Goal: Check status

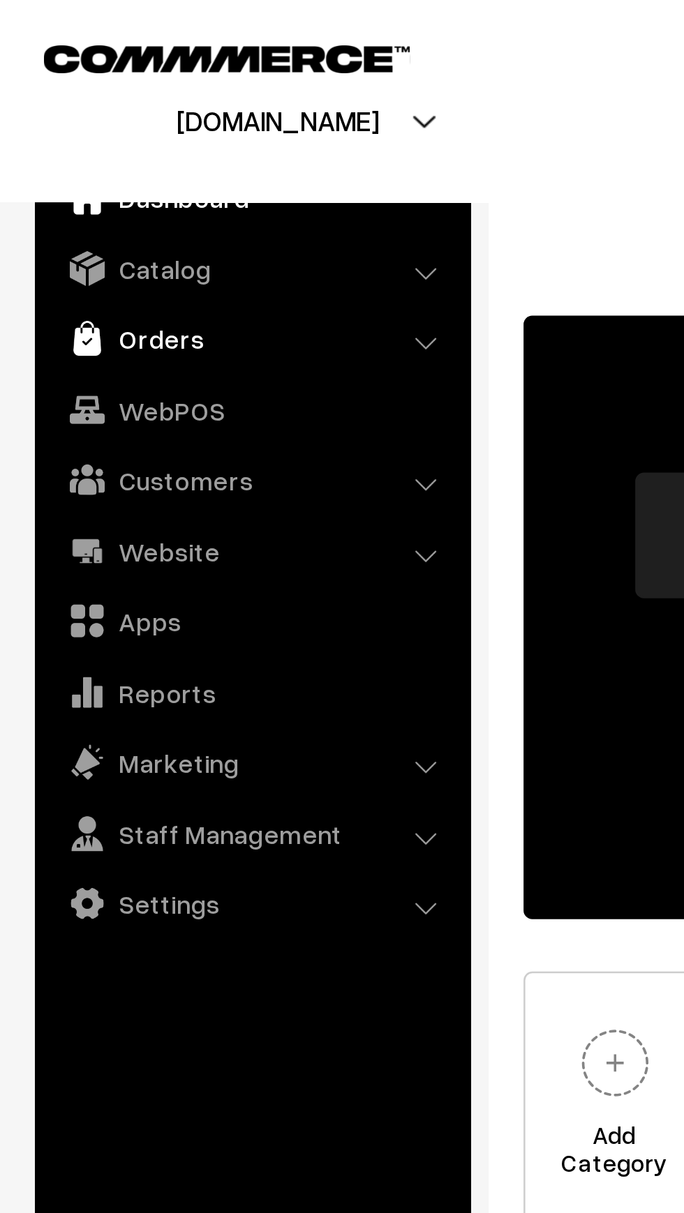
click at [64, 139] on link "Orders" at bounding box center [100, 135] width 166 height 25
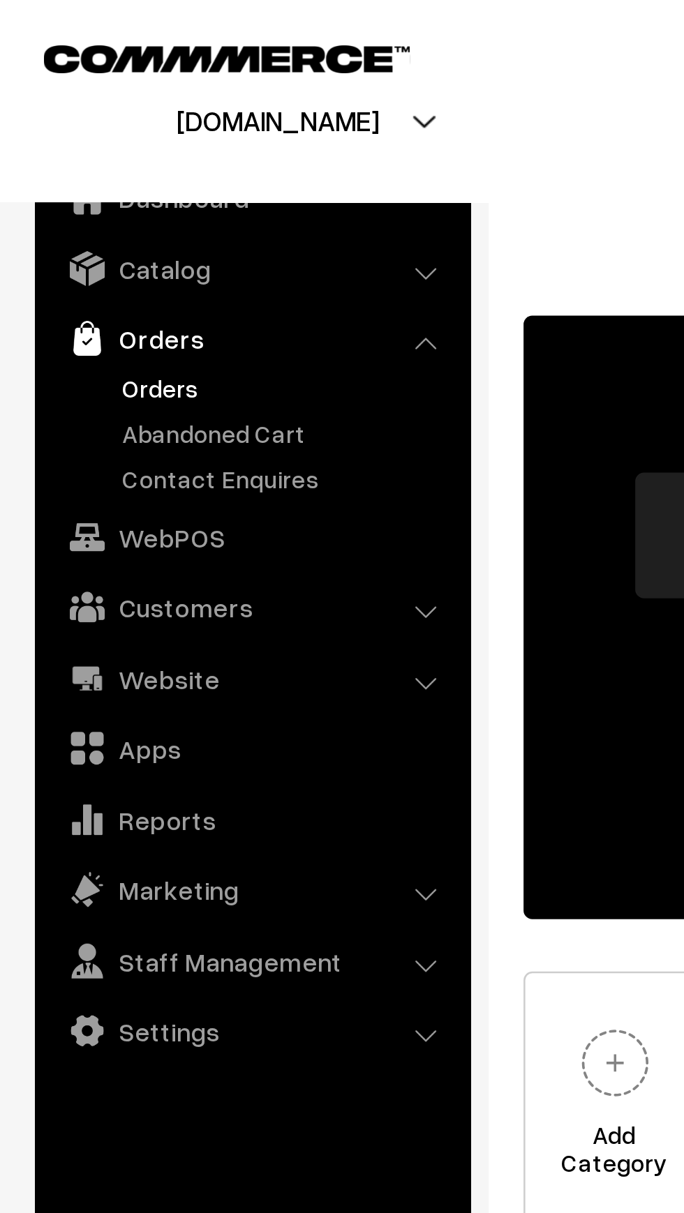
click at [78, 159] on link "Orders" at bounding box center [114, 155] width 138 height 15
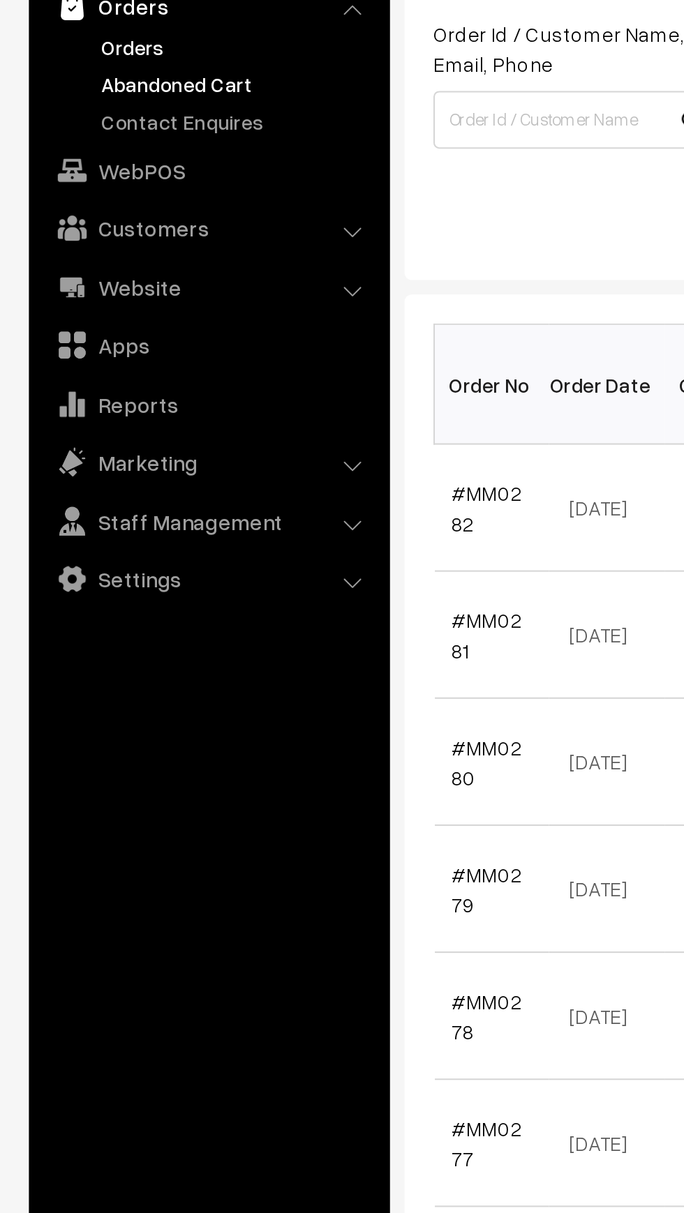
click at [91, 175] on link "Abandoned Cart" at bounding box center [114, 173] width 138 height 15
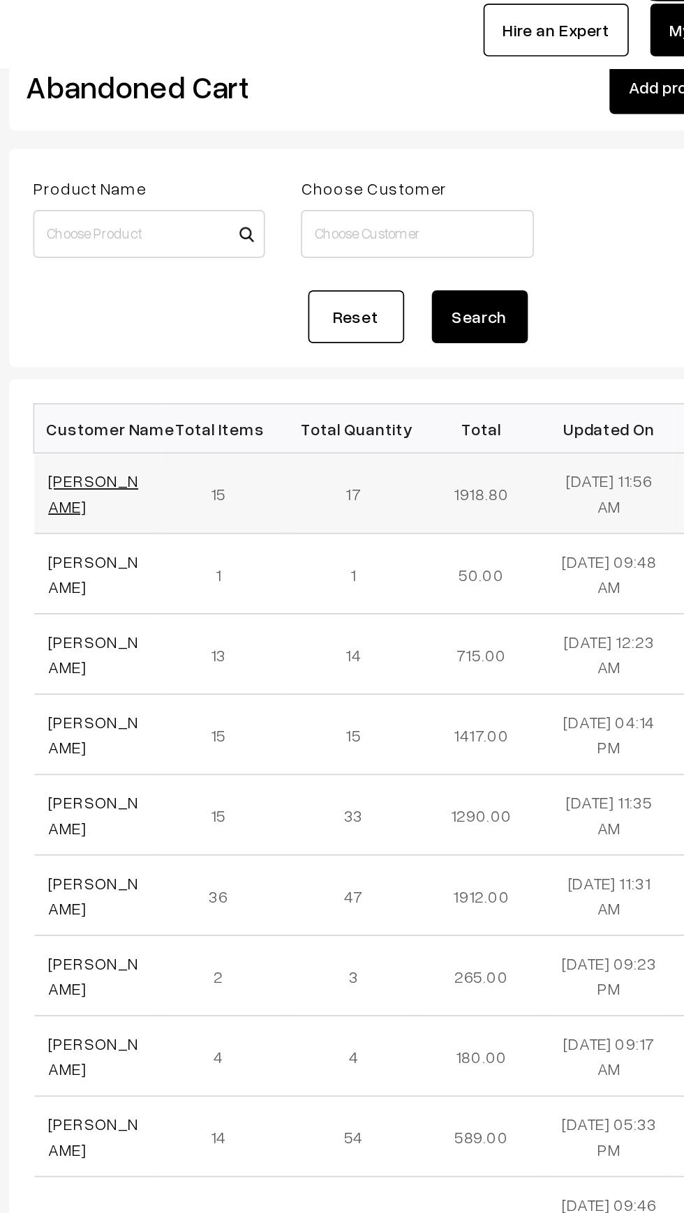
click at [243, 321] on link "[PERSON_NAME]" at bounding box center [244, 328] width 52 height 27
